Goal: Task Accomplishment & Management: Manage account settings

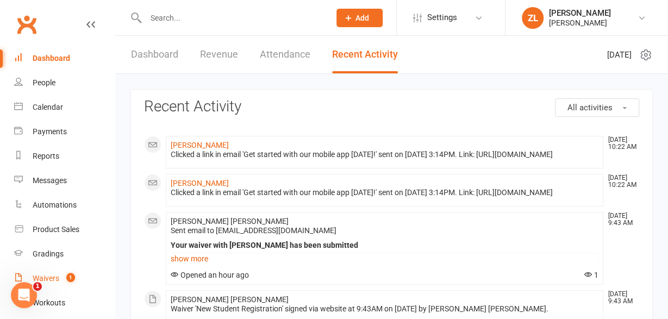
click at [55, 271] on link "Waivers 1" at bounding box center [64, 278] width 101 height 24
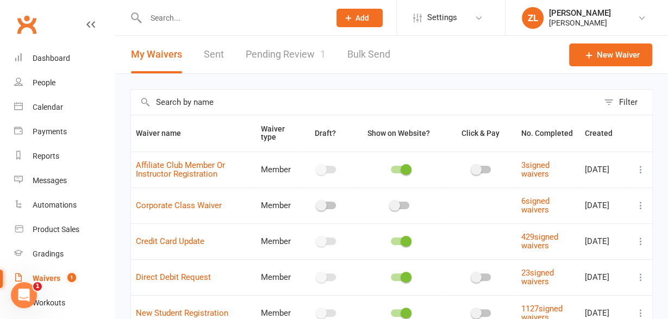
click at [291, 52] on link "Pending Review 1" at bounding box center [286, 55] width 80 height 38
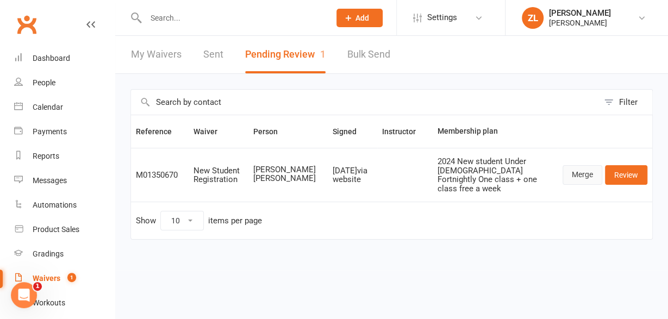
click at [585, 165] on link "Merge" at bounding box center [583, 175] width 40 height 20
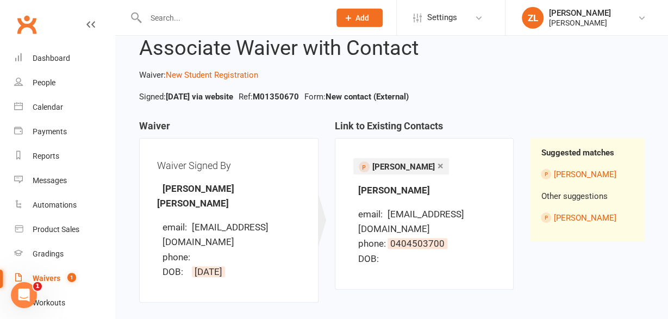
scroll to position [126, 0]
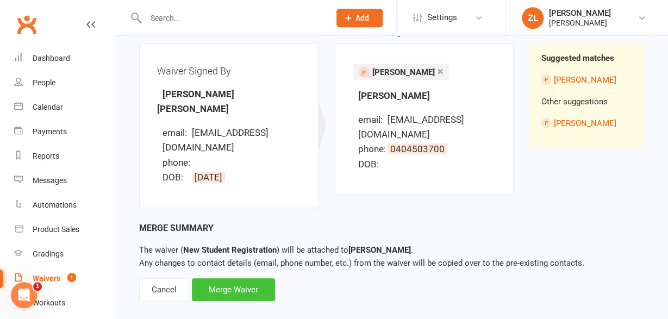
click at [240, 280] on div "Merge Waiver" at bounding box center [233, 289] width 83 height 23
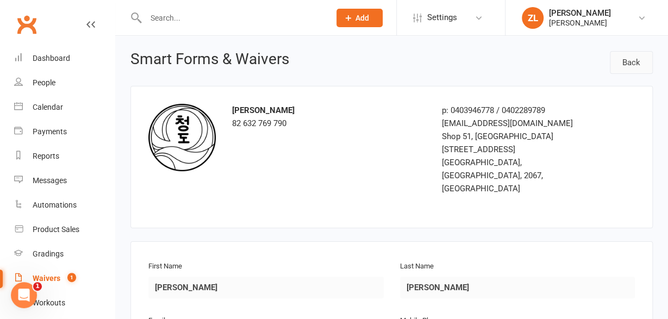
click at [625, 63] on link "Back" at bounding box center [631, 62] width 43 height 23
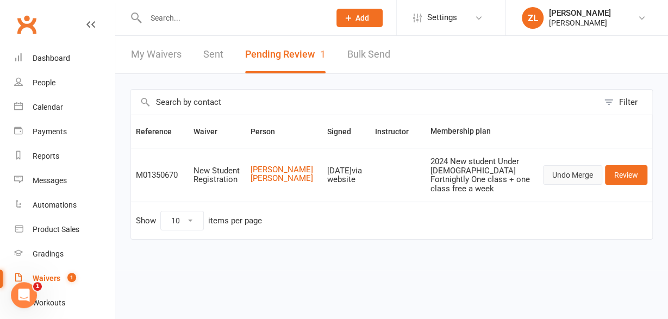
click at [586, 168] on button "Undo Merge" at bounding box center [572, 175] width 59 height 20
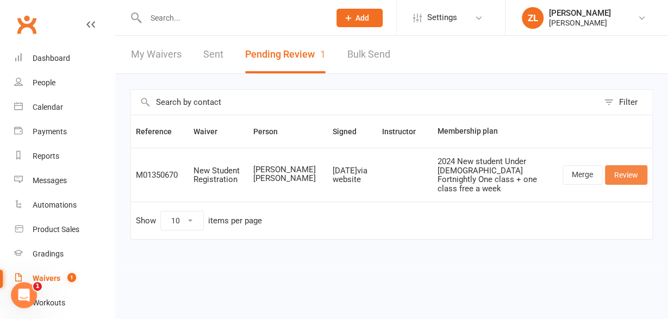
click at [630, 172] on link "Review" at bounding box center [626, 175] width 42 height 20
click at [582, 168] on link "Merge" at bounding box center [583, 175] width 40 height 20
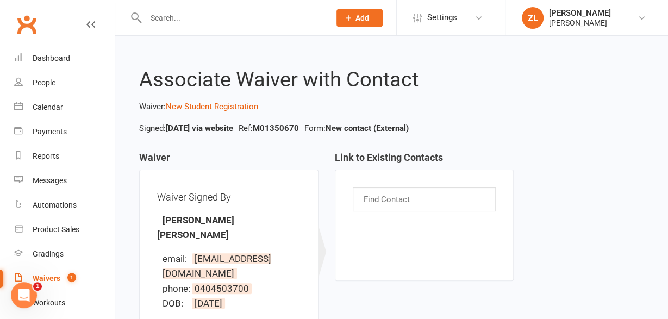
click at [433, 200] on div "Find Contact" at bounding box center [425, 200] width 144 height 24
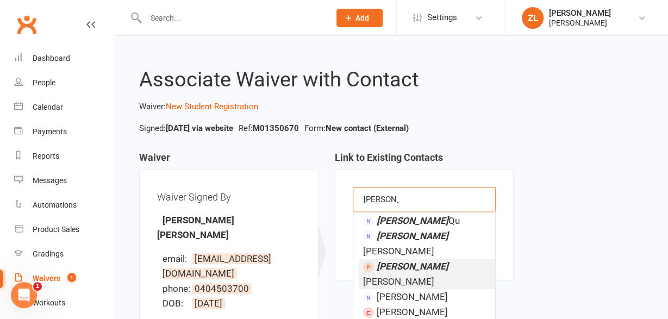
type input "[PERSON_NAME]"
click at [406, 261] on span "[PERSON_NAME]" at bounding box center [405, 274] width 85 height 26
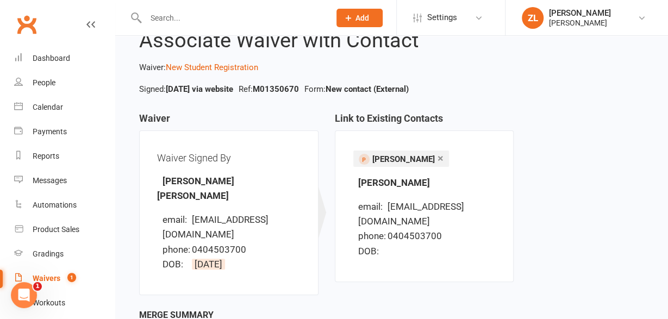
scroll to position [126, 0]
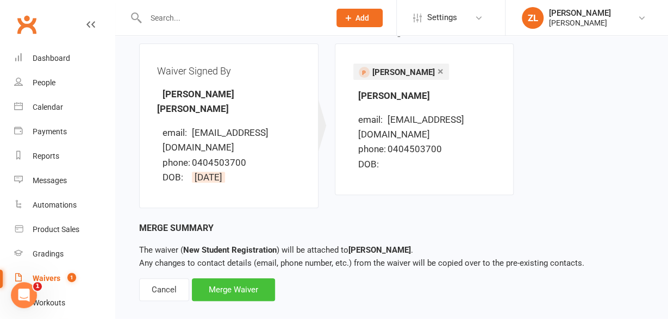
click at [257, 278] on div "Merge Waiver" at bounding box center [233, 289] width 83 height 23
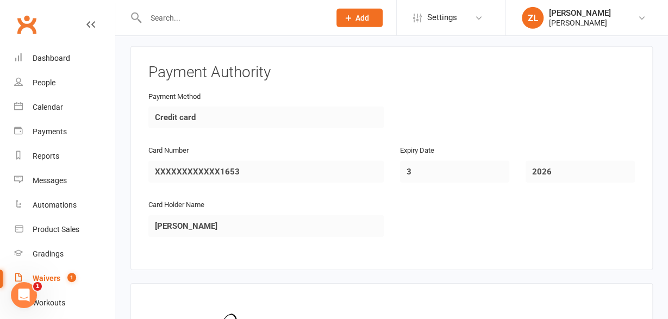
scroll to position [1715, 0]
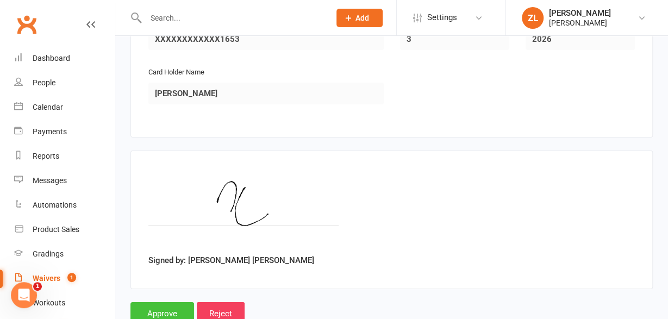
click at [152, 302] on input "Approve" at bounding box center [162, 313] width 64 height 23
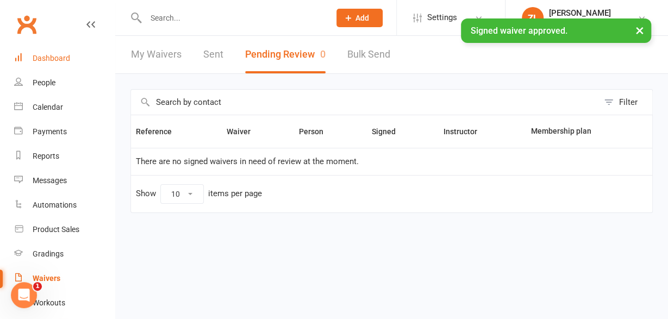
click at [77, 62] on link "Dashboard" at bounding box center [64, 58] width 101 height 24
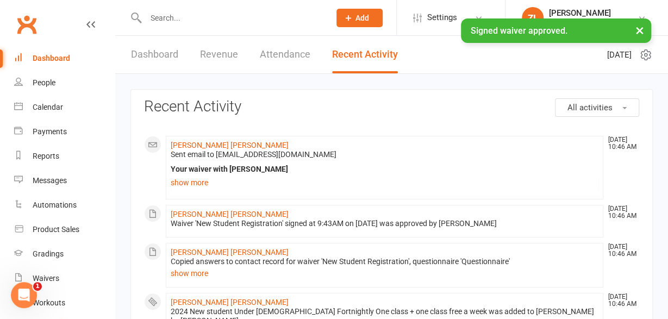
click at [253, 16] on input "text" at bounding box center [232, 17] width 180 height 15
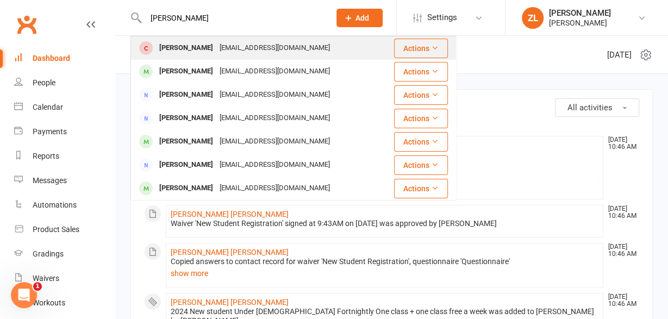
type input "[PERSON_NAME]"
click at [216, 54] on div "[EMAIL_ADDRESS][DOMAIN_NAME]" at bounding box center [274, 48] width 117 height 16
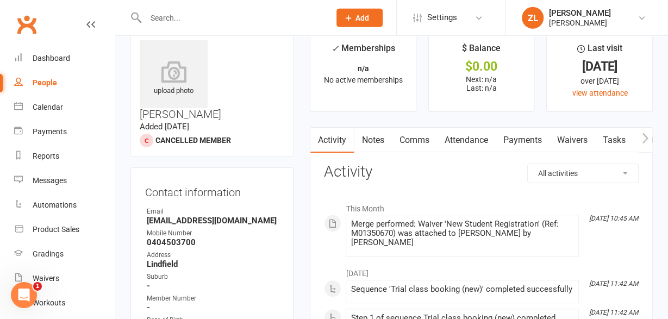
scroll to position [21, 0]
click at [480, 138] on link "Attendance" at bounding box center [466, 139] width 59 height 25
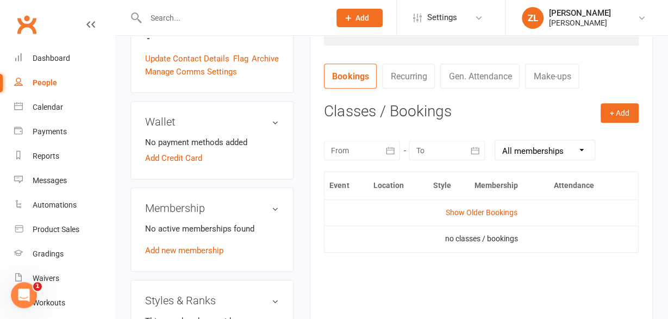
scroll to position [387, 0]
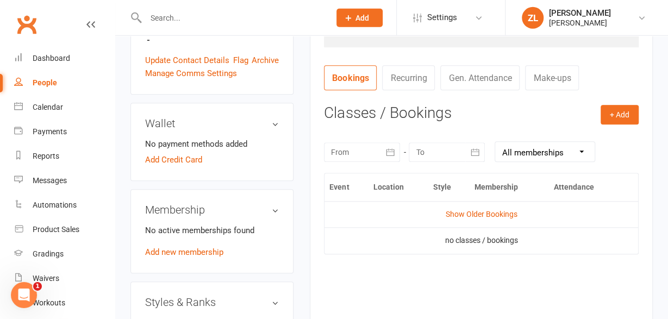
click at [360, 153] on div at bounding box center [362, 152] width 76 height 20
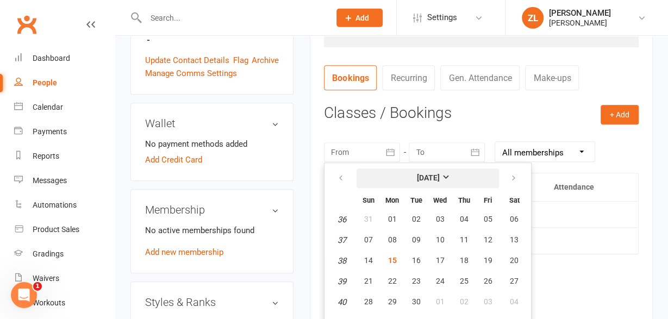
click at [407, 183] on button "[DATE]" at bounding box center [428, 179] width 142 height 20
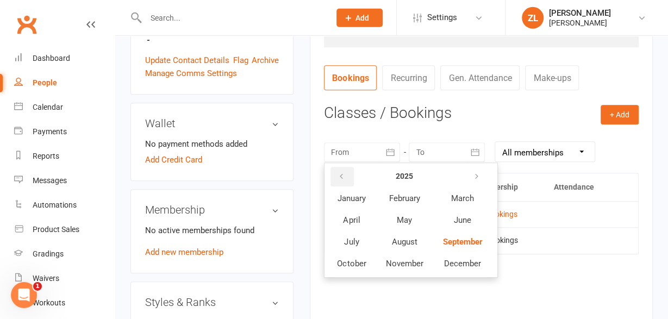
click at [340, 177] on icon "button" at bounding box center [342, 176] width 8 height 9
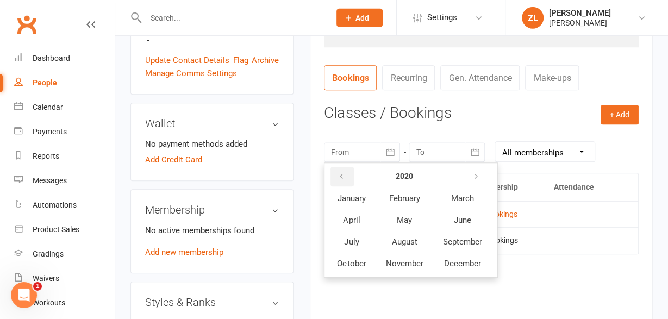
click at [340, 177] on icon "button" at bounding box center [342, 176] width 8 height 9
click at [350, 204] on button "January" at bounding box center [351, 198] width 47 height 21
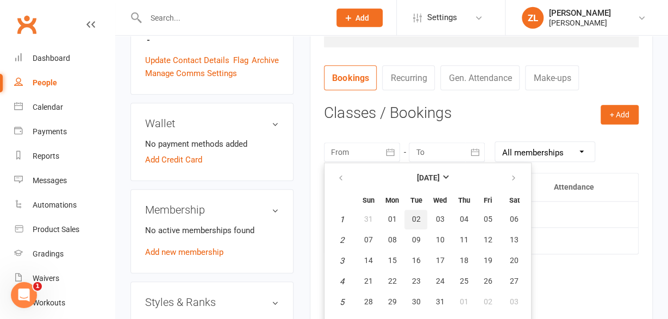
click at [405, 215] on button "02" at bounding box center [416, 220] width 23 height 20
type input "[DATE]"
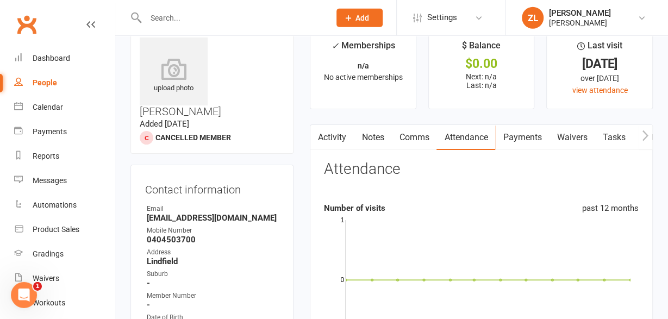
scroll to position [11, 0]
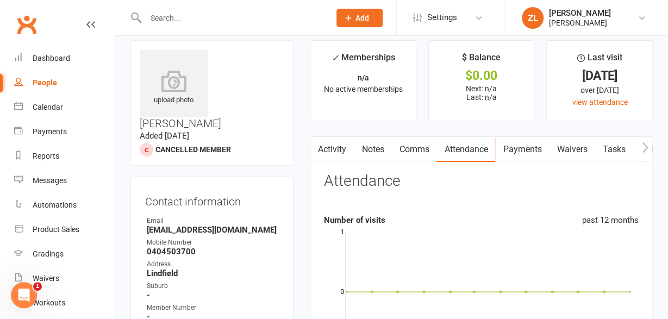
click at [644, 143] on icon "button" at bounding box center [646, 147] width 6 height 10
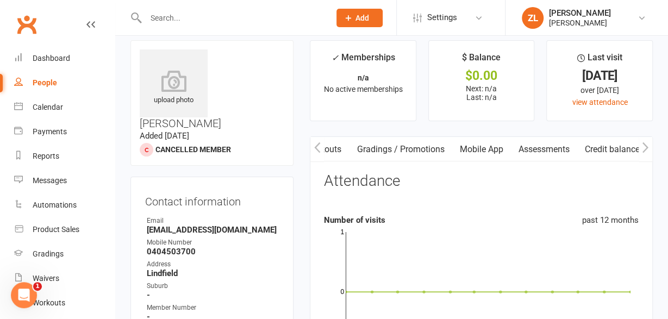
scroll to position [0, 400]
click at [644, 143] on icon "button" at bounding box center [646, 147] width 6 height 10
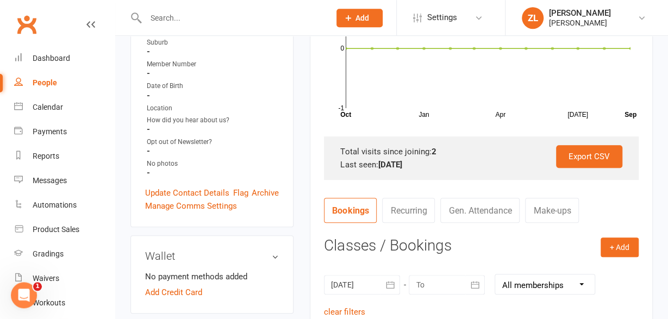
scroll to position [254, 0]
click at [269, 186] on link "Archive" at bounding box center [265, 192] width 27 height 13
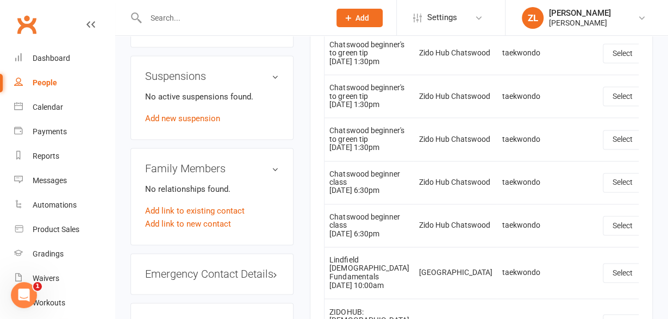
scroll to position [718, 0]
click at [189, 205] on link "Add link to existing contact" at bounding box center [194, 211] width 99 height 13
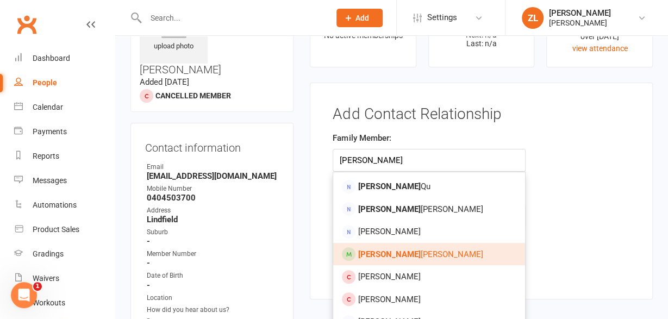
type input "[PERSON_NAME]"
click at [389, 252] on span "[PERSON_NAME] [PERSON_NAME]" at bounding box center [420, 255] width 125 height 10
type input "[PERSON_NAME] [PERSON_NAME]"
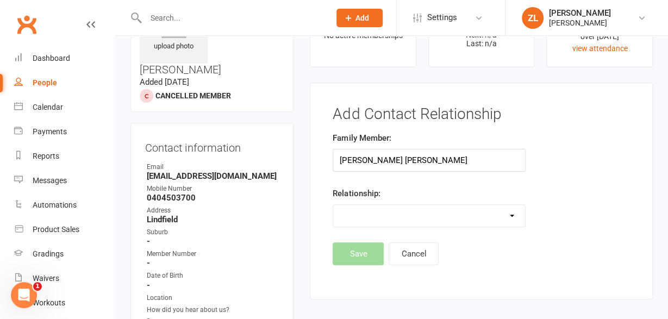
click at [333, 205] on select "Parent / Guardian Child Sibling (parent not in system) Spouse / Partner Cousin …" at bounding box center [428, 216] width 191 height 22
select select "6"
click option "Other" at bounding box center [0, 0] width 0 height 0
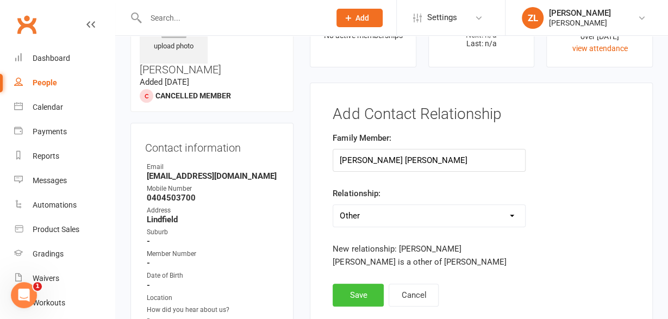
click at [349, 296] on button "Save" at bounding box center [358, 295] width 51 height 23
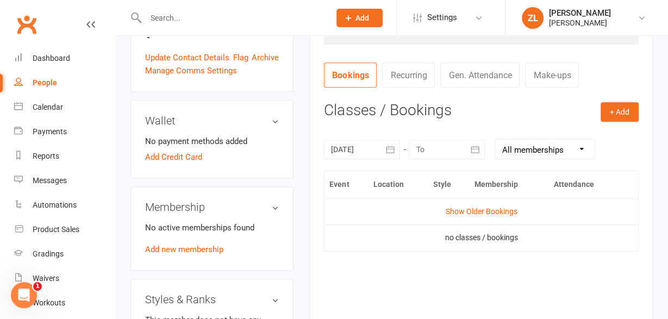
scroll to position [0, 0]
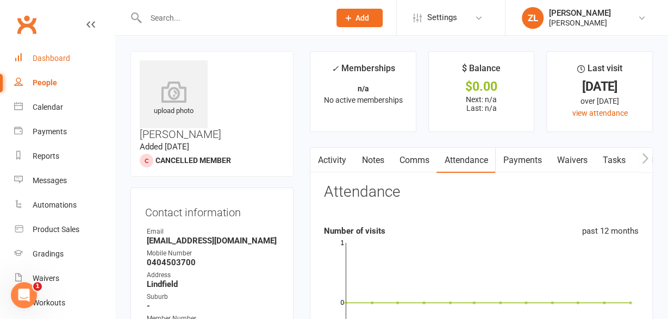
click at [35, 55] on div "Dashboard" at bounding box center [52, 58] width 38 height 9
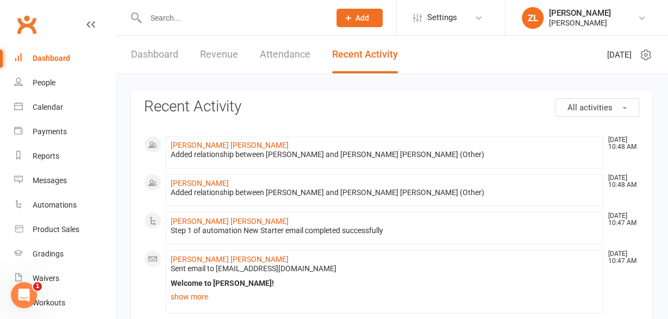
click at [53, 54] on link "Dashboard" at bounding box center [64, 58] width 101 height 24
